Goal: Information Seeking & Learning: Learn about a topic

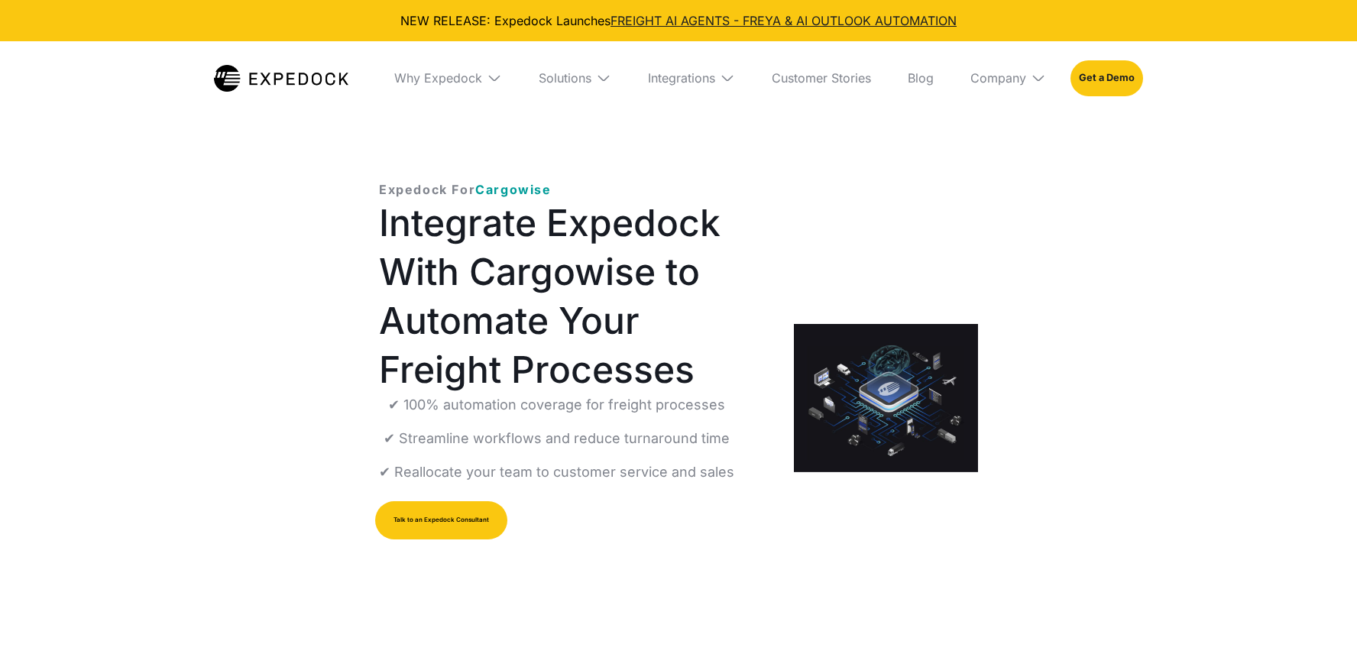
select select
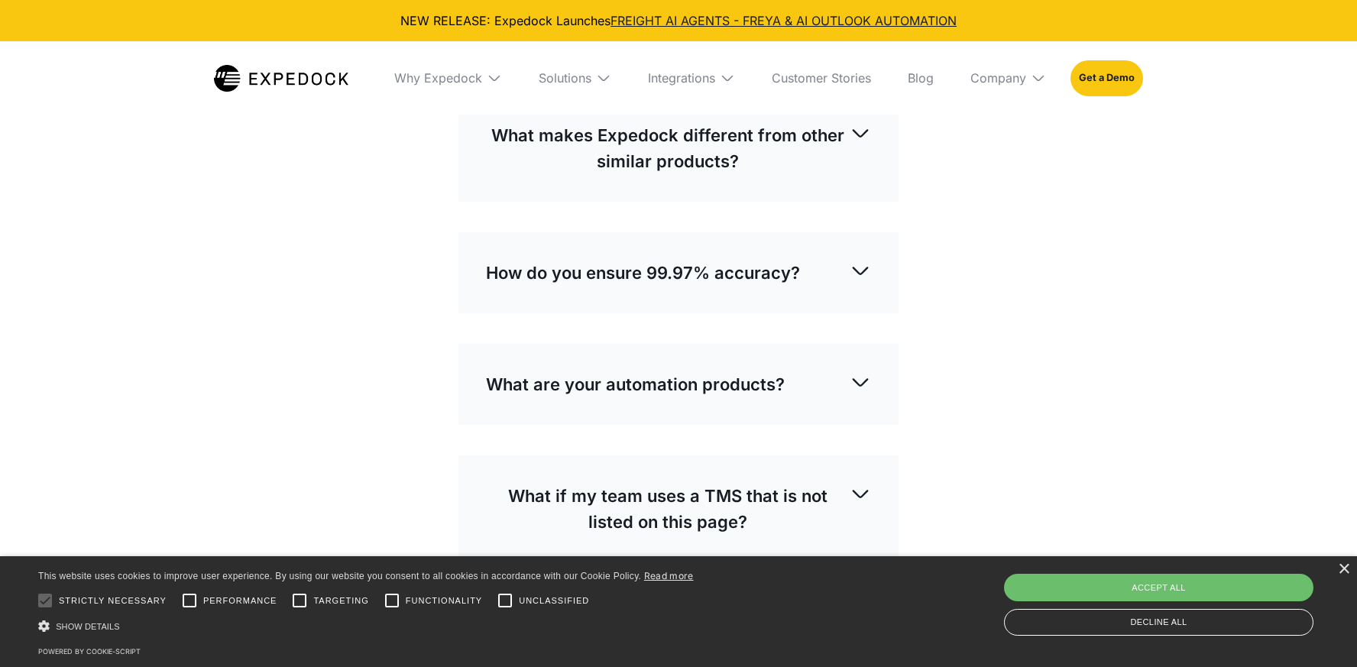
scroll to position [3801, 0]
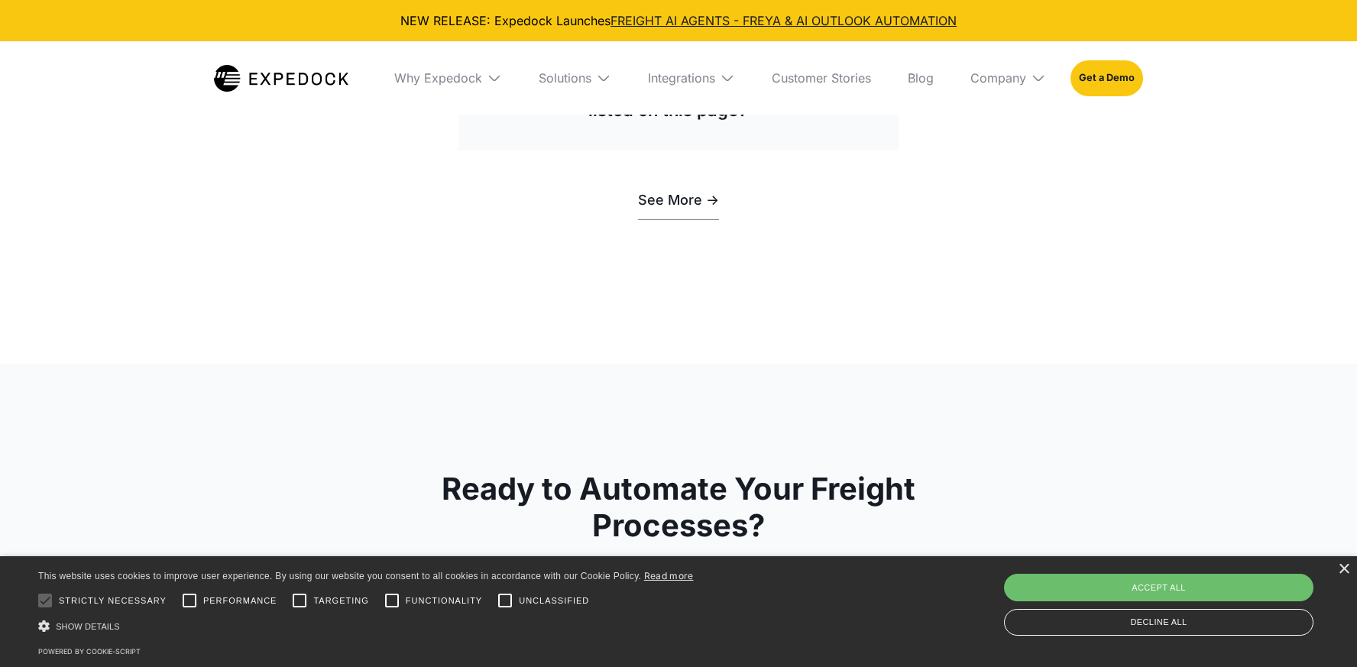
scroll to position [4325, 0]
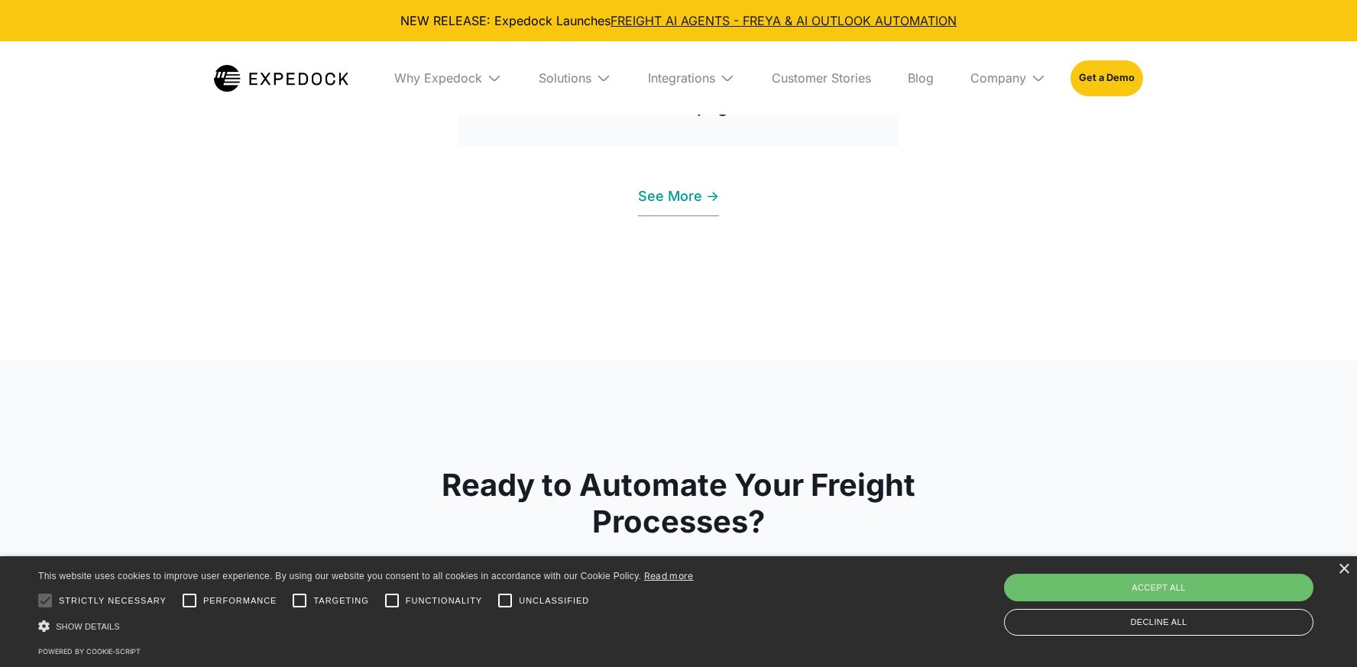
click at [682, 216] on link "See More ->" at bounding box center [678, 196] width 81 height 39
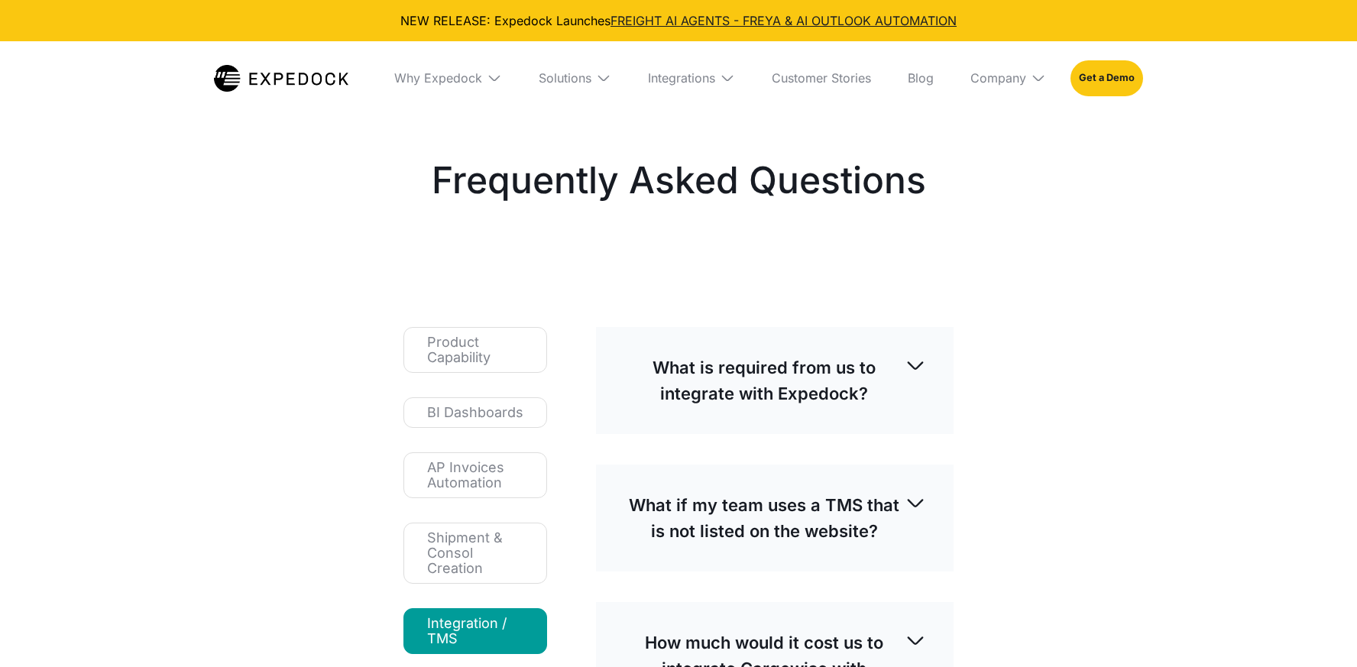
select select
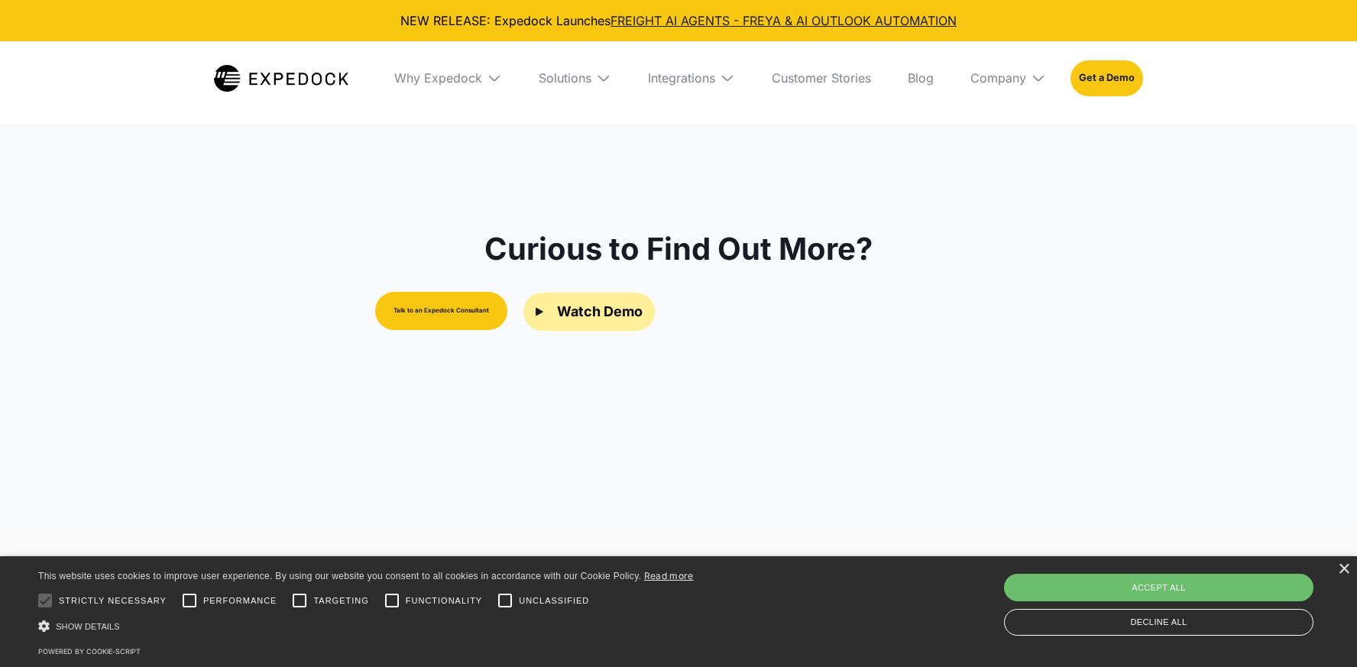
scroll to position [711, 0]
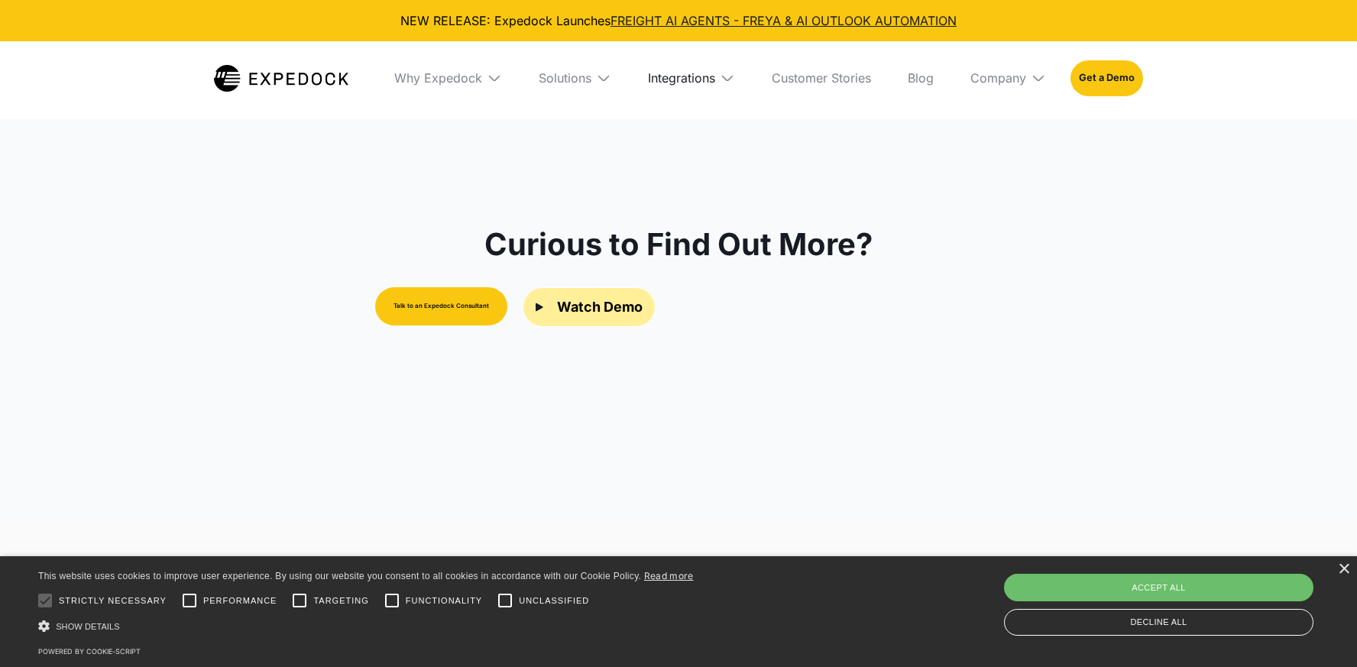
click at [688, 77] on div "Integrations" at bounding box center [681, 77] width 67 height 15
click at [657, 290] on link "Shipthis" at bounding box center [685, 294] width 125 height 40
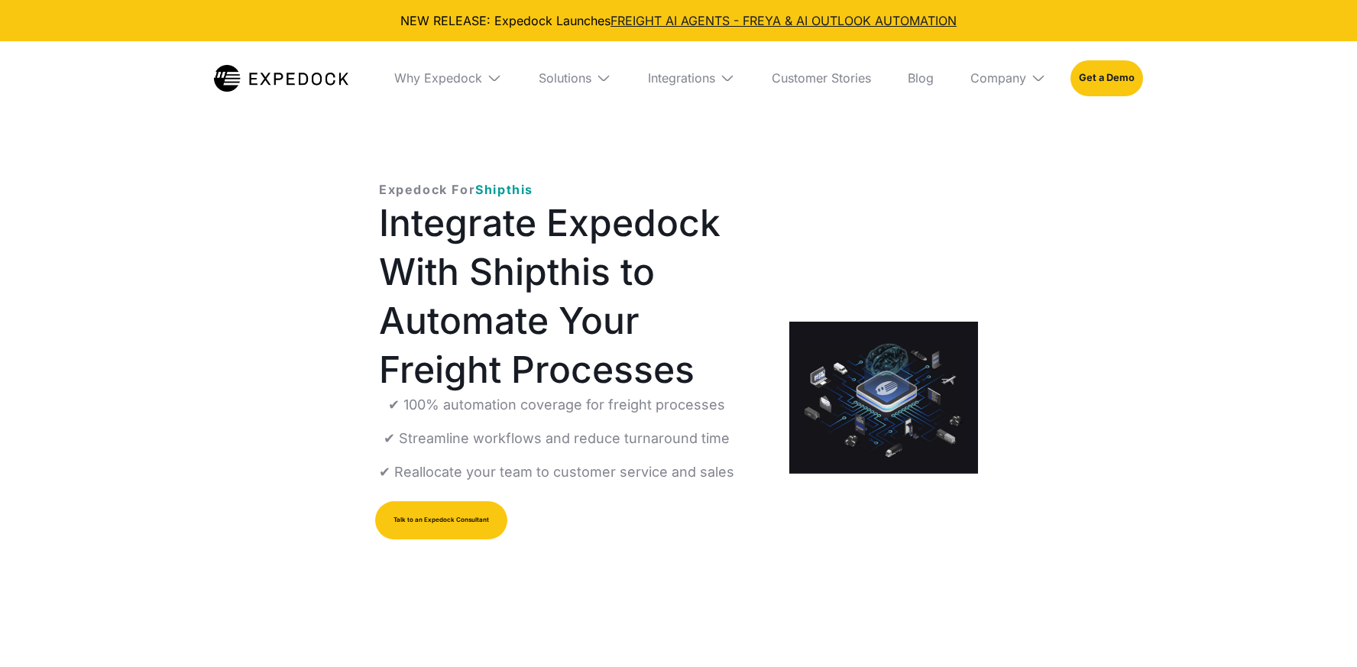
select select
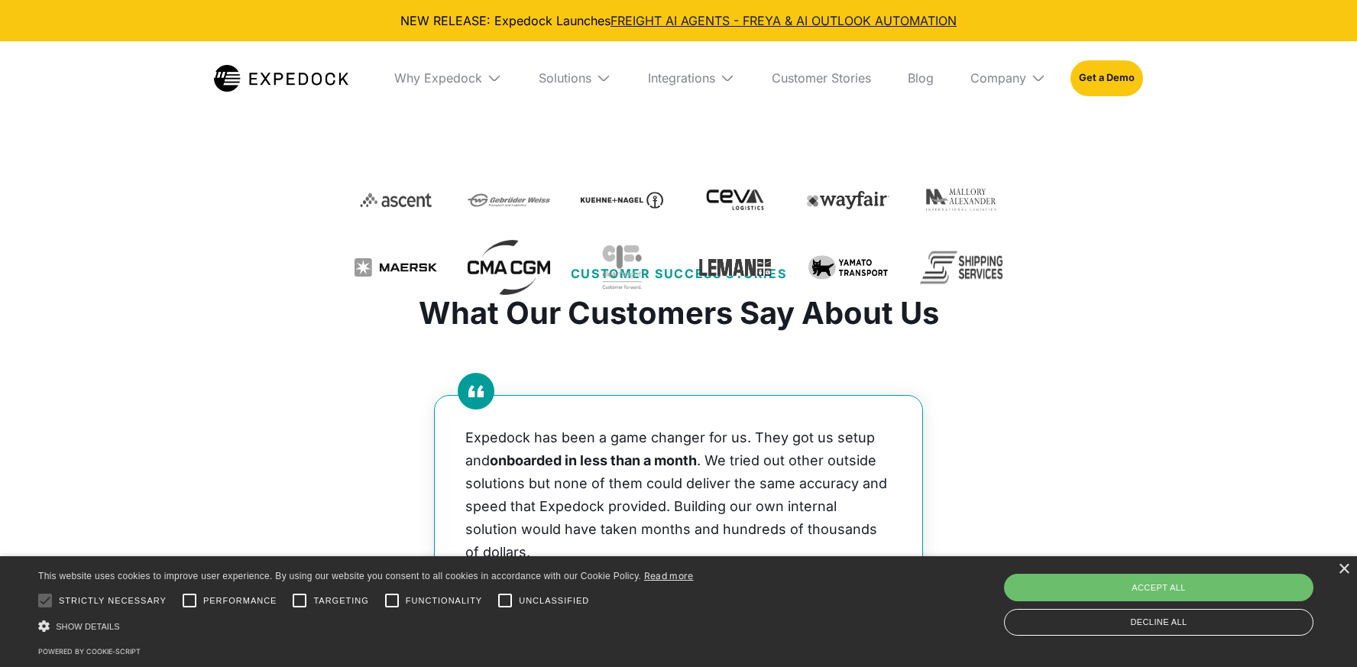
scroll to position [408, 0]
